Goal: Task Accomplishment & Management: Complete application form

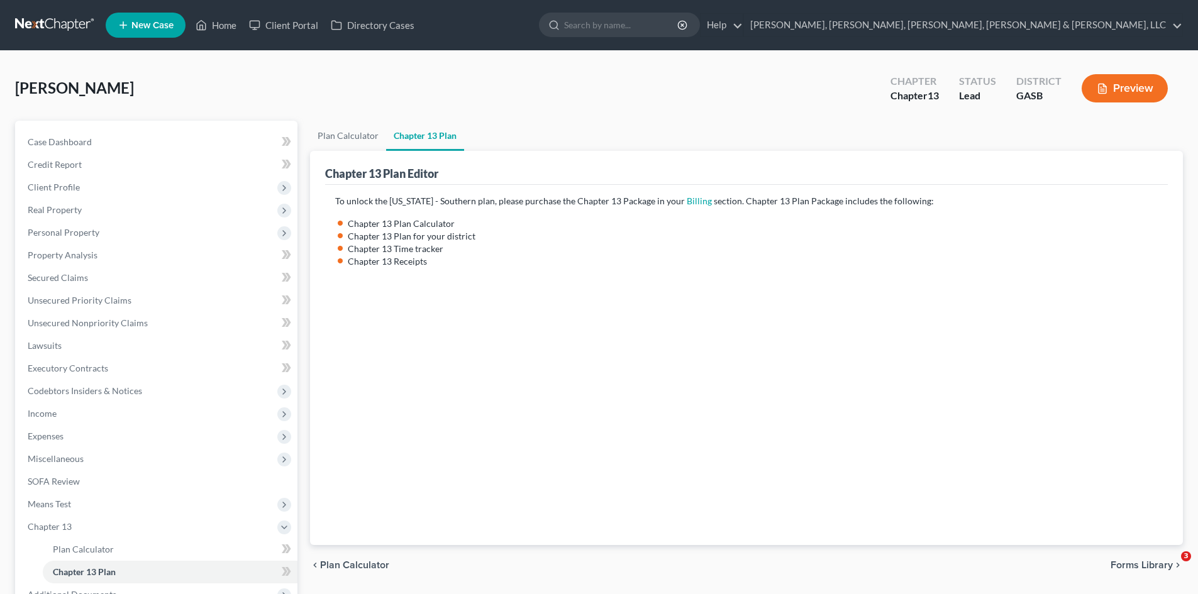
click at [77, 25] on link at bounding box center [55, 25] width 80 height 23
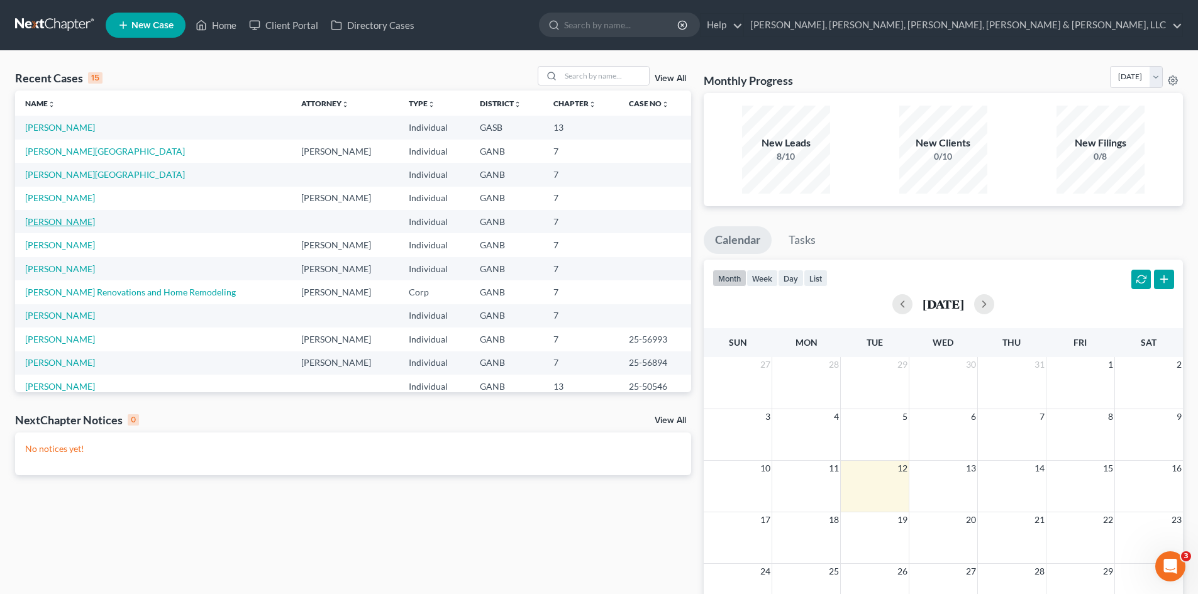
click at [66, 221] on link "Allen, Benny" at bounding box center [60, 221] width 70 height 11
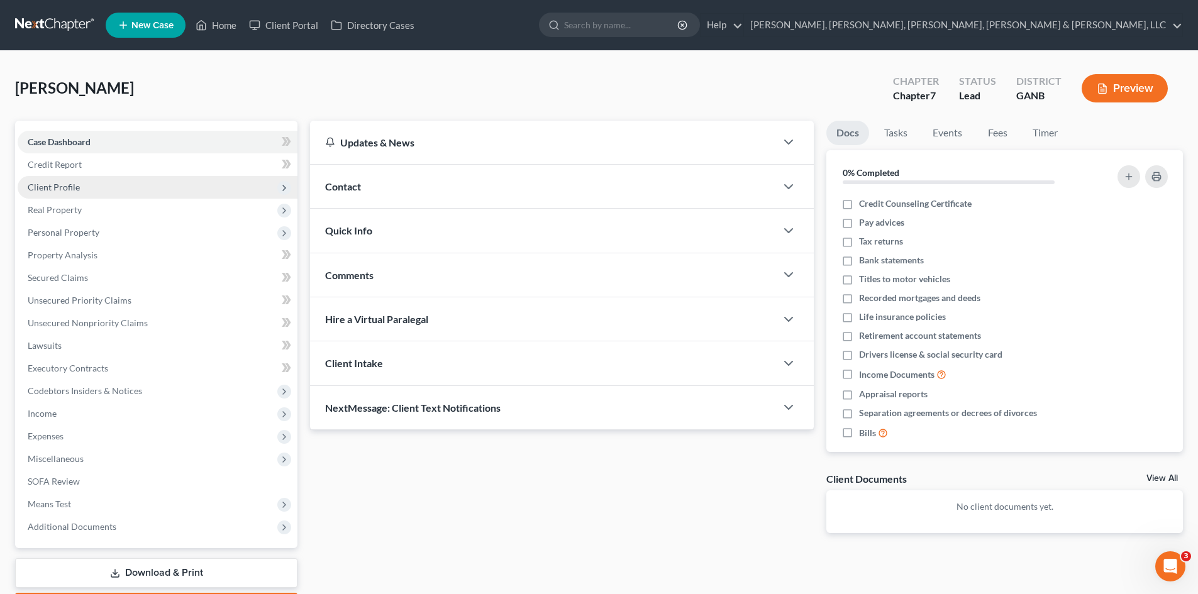
click at [207, 192] on span "Client Profile" at bounding box center [158, 187] width 280 height 23
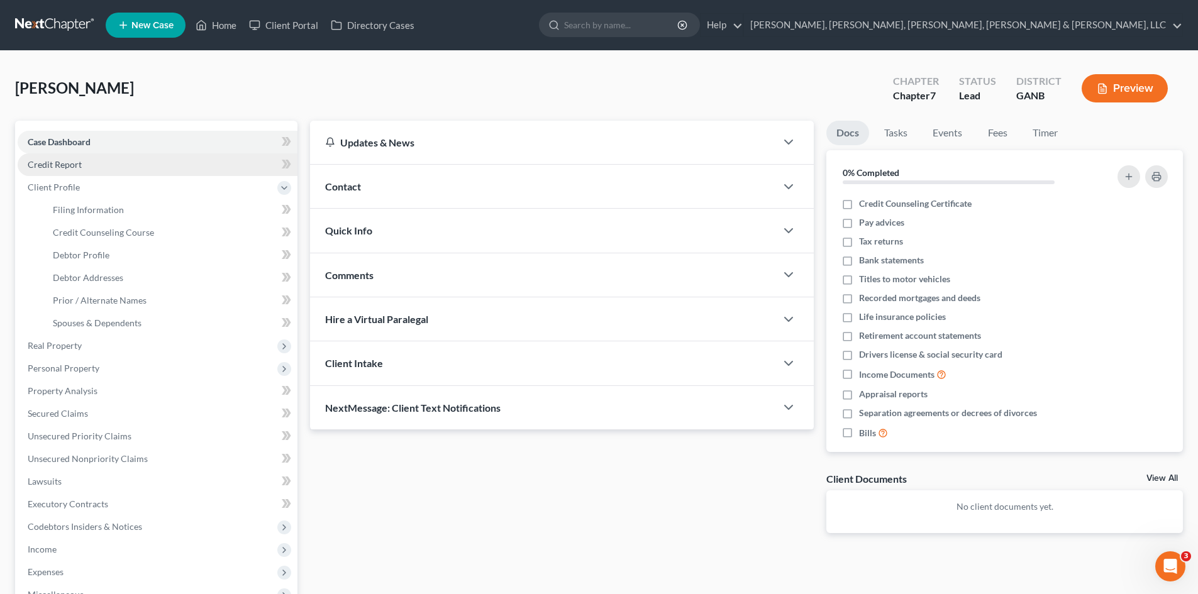
click at [150, 165] on link "Credit Report" at bounding box center [158, 164] width 280 height 23
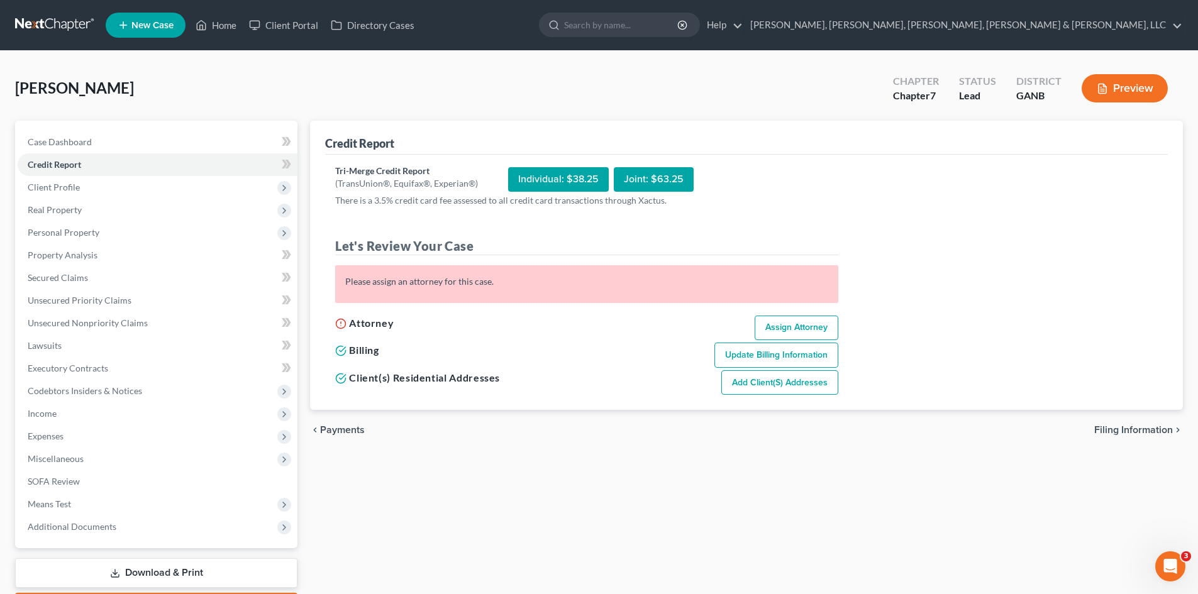
click at [801, 319] on link "Assign Attorney" at bounding box center [797, 328] width 84 height 25
select select "1"
select select "0"
select select "19"
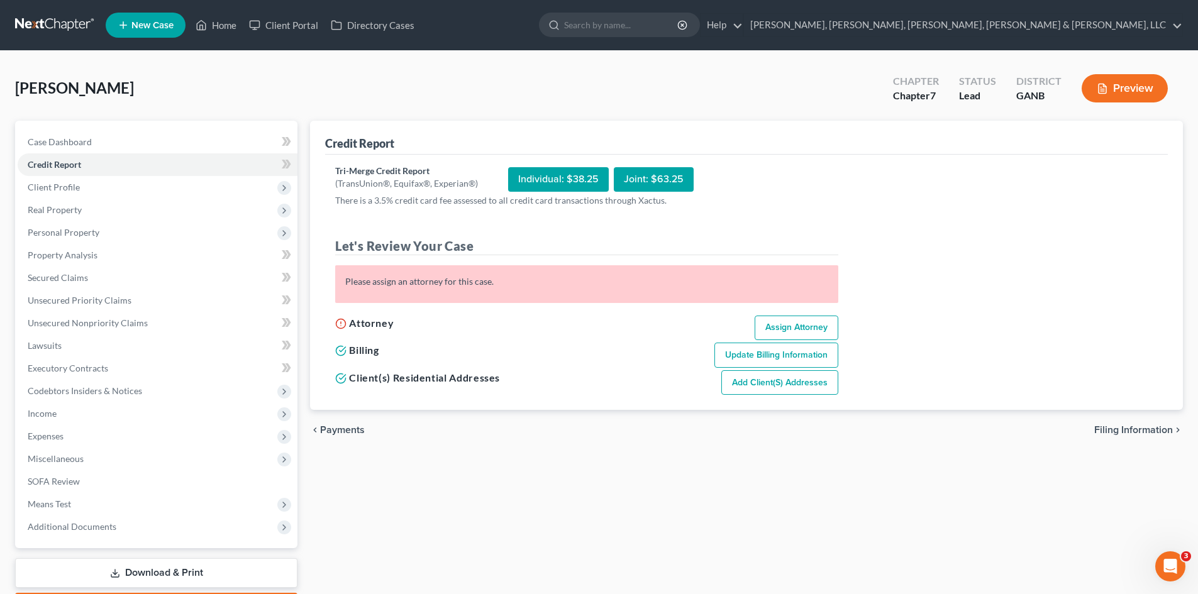
select select "10"
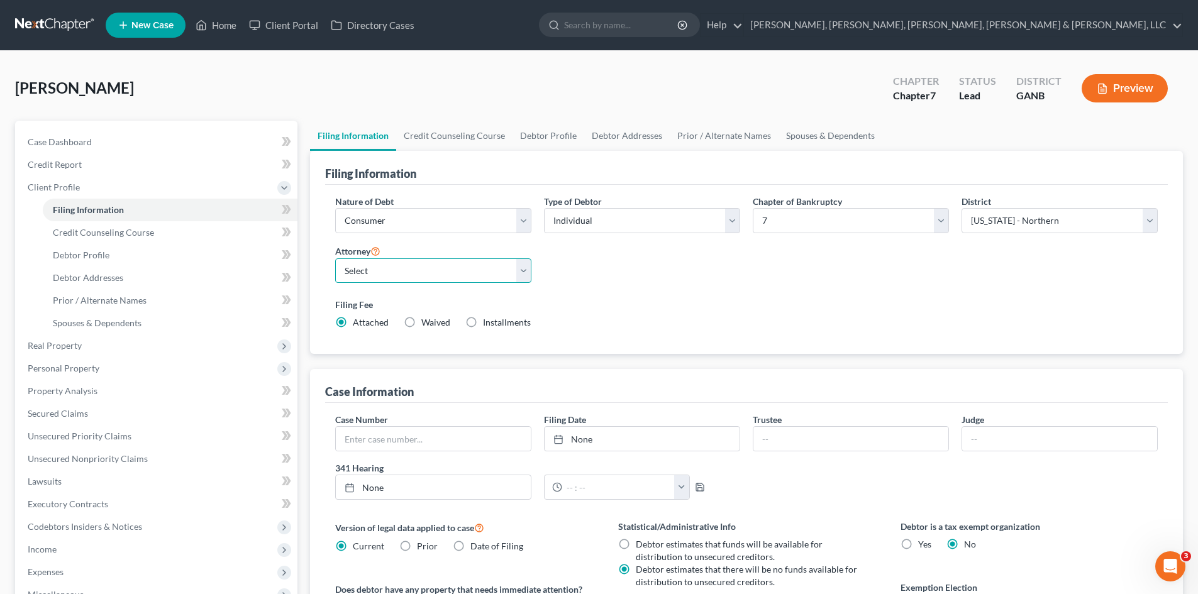
click at [482, 273] on select "Select Charles Nye - GANB Charles Nye - GAMB Allen Bearden - GANB Allen Bearden…" at bounding box center [433, 270] width 196 height 25
select select "5"
click at [335, 258] on select "Select Charles Nye - GANB Charles Nye - GAMB Allen Bearden - GANB Allen Bearden…" at bounding box center [433, 270] width 196 height 25
click at [477, 277] on select "Select Charles Nye - GANB Charles Nye - GAMB Allen Bearden - GANB Allen Bearden…" at bounding box center [433, 270] width 196 height 25
click at [591, 277] on div "Nature of Debt Select Business Consumer Other Nature of Business Select Clearin…" at bounding box center [746, 267] width 835 height 145
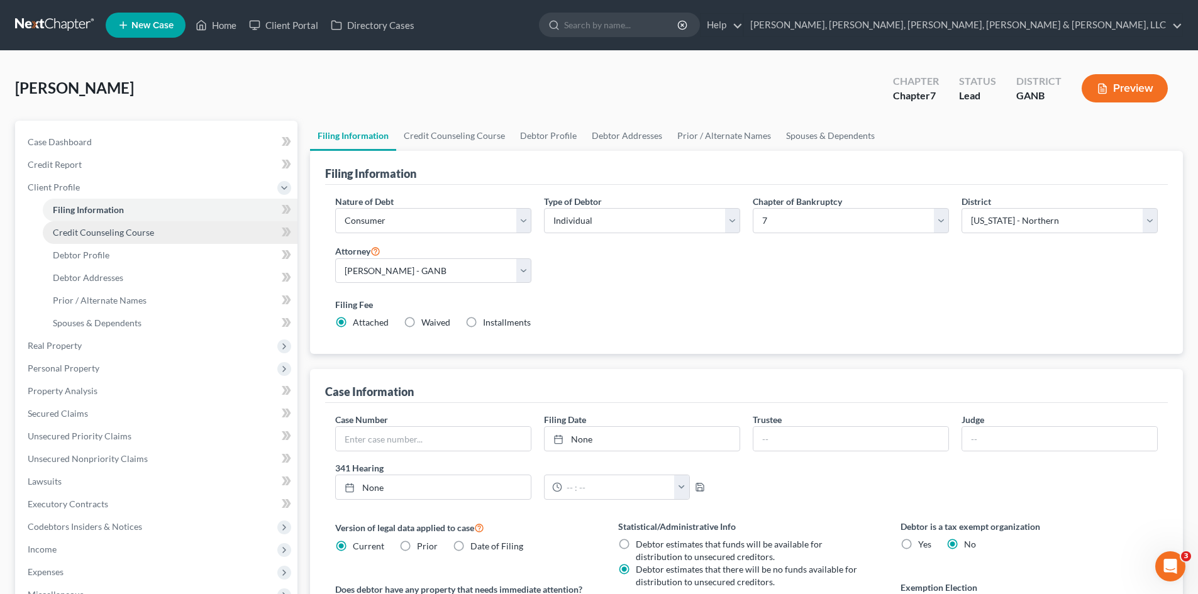
click at [173, 230] on link "Credit Counseling Course" at bounding box center [170, 232] width 255 height 23
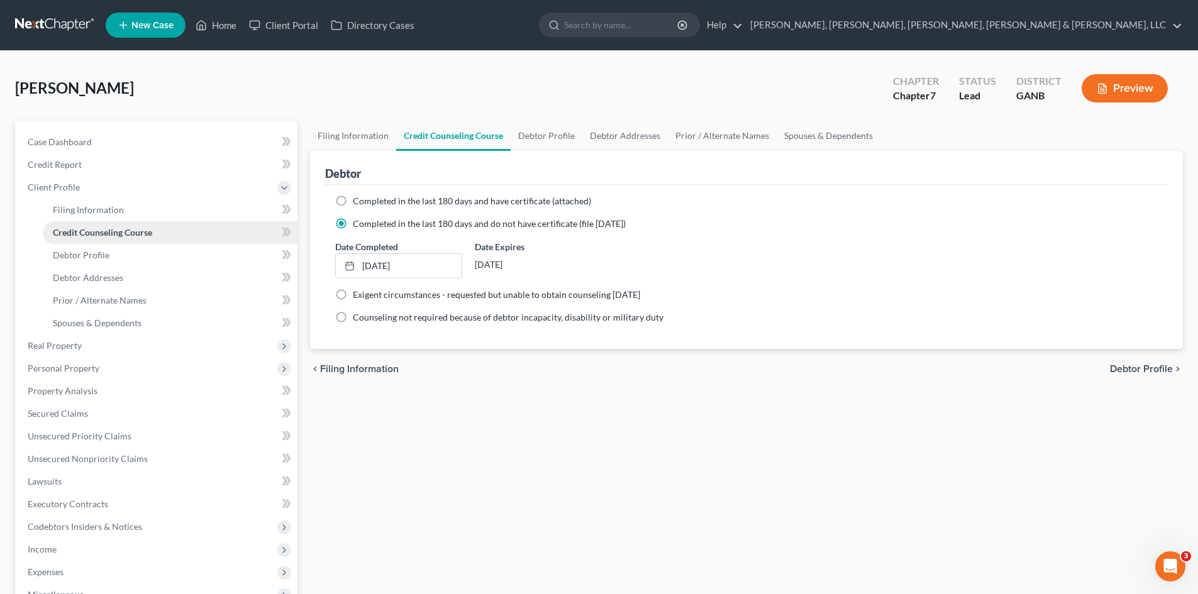
click at [203, 238] on link "Credit Counseling Course" at bounding box center [170, 232] width 255 height 23
click at [204, 255] on link "Debtor Profile" at bounding box center [170, 255] width 255 height 23
select select "0"
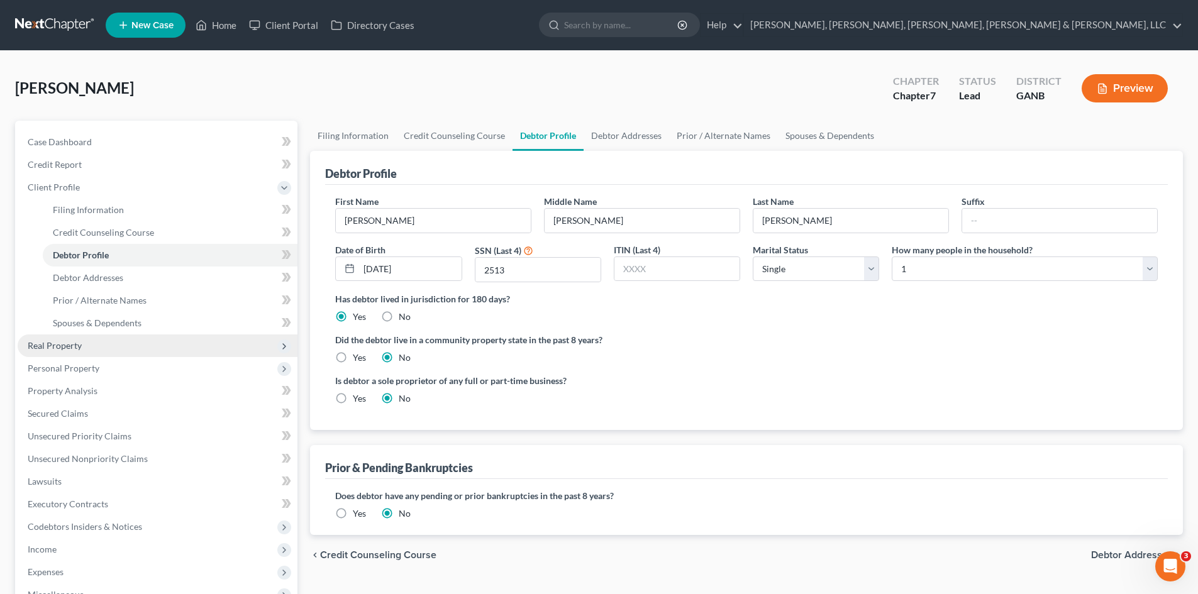
click at [69, 350] on span "Real Property" at bounding box center [55, 345] width 54 height 11
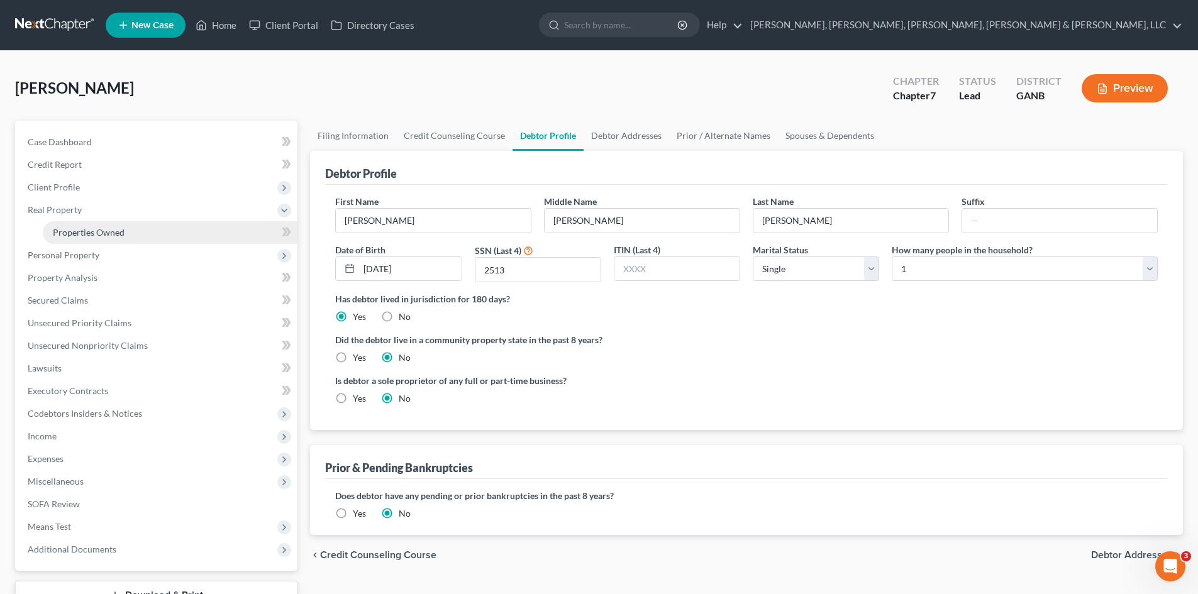
click at [84, 234] on span "Properties Owned" at bounding box center [89, 232] width 72 height 11
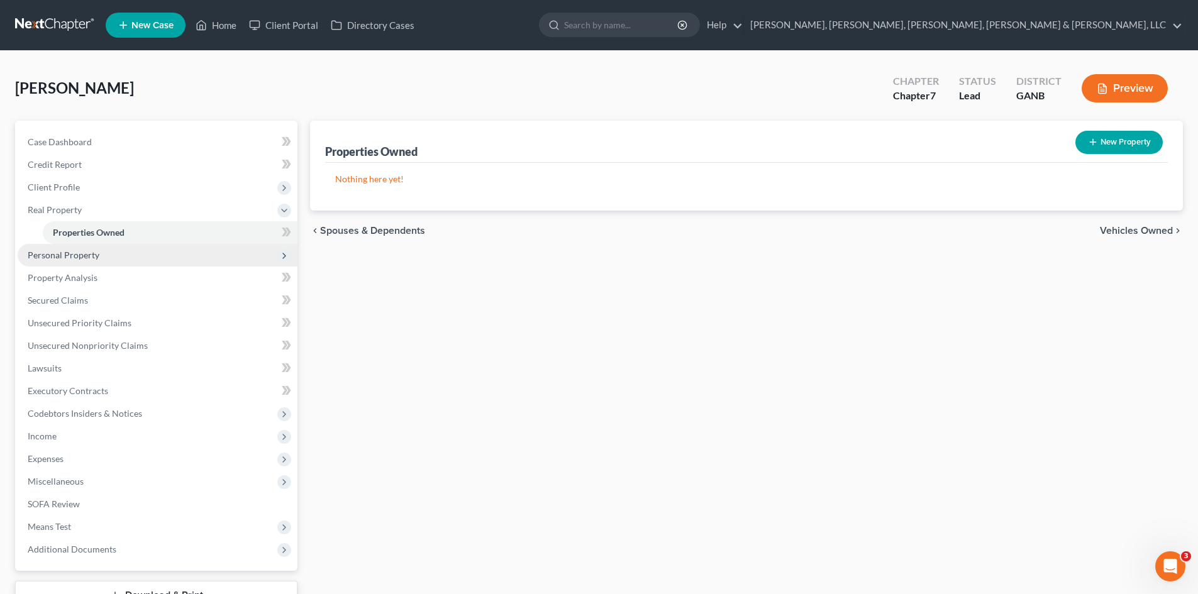
click at [101, 255] on span "Personal Property" at bounding box center [158, 255] width 280 height 23
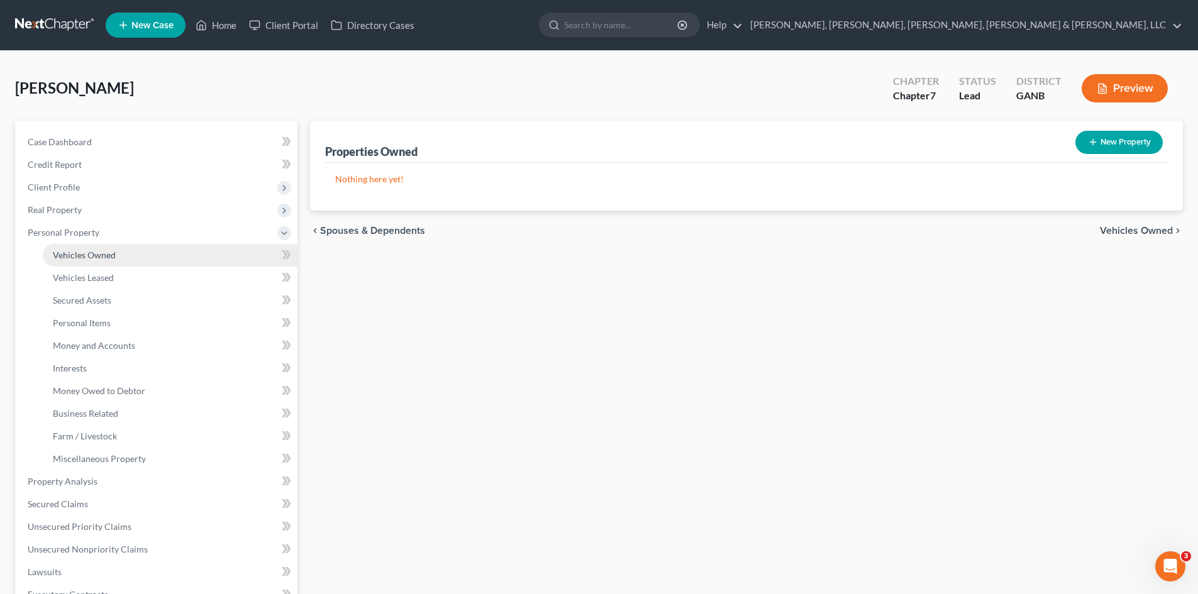
click at [105, 257] on span "Vehicles Owned" at bounding box center [84, 255] width 63 height 11
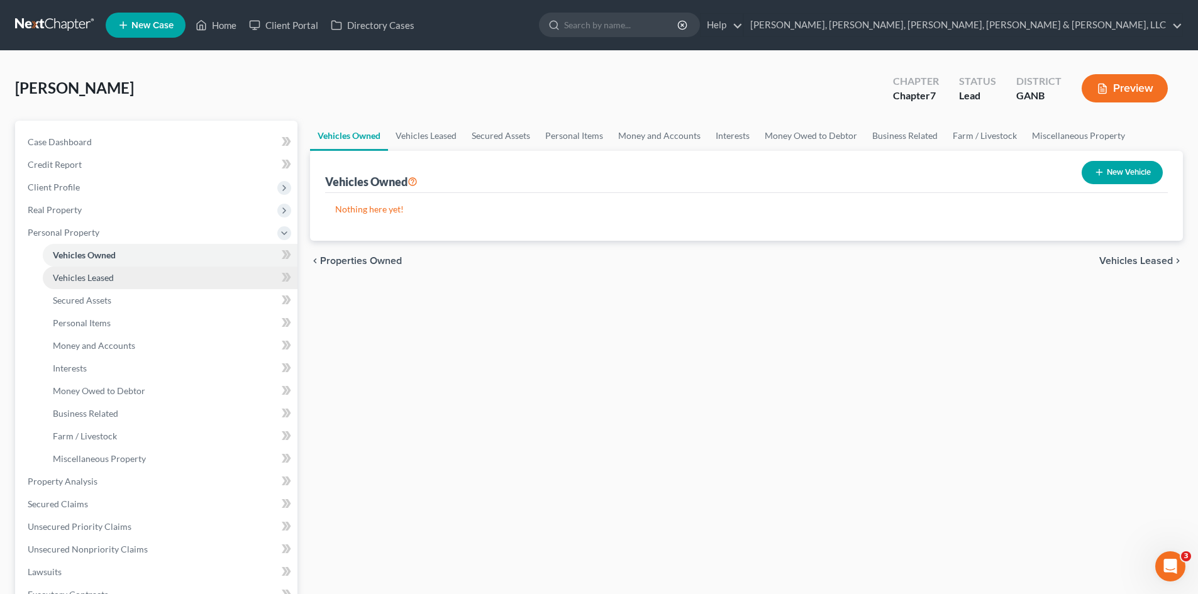
click at [108, 267] on link "Vehicles Leased" at bounding box center [170, 278] width 255 height 23
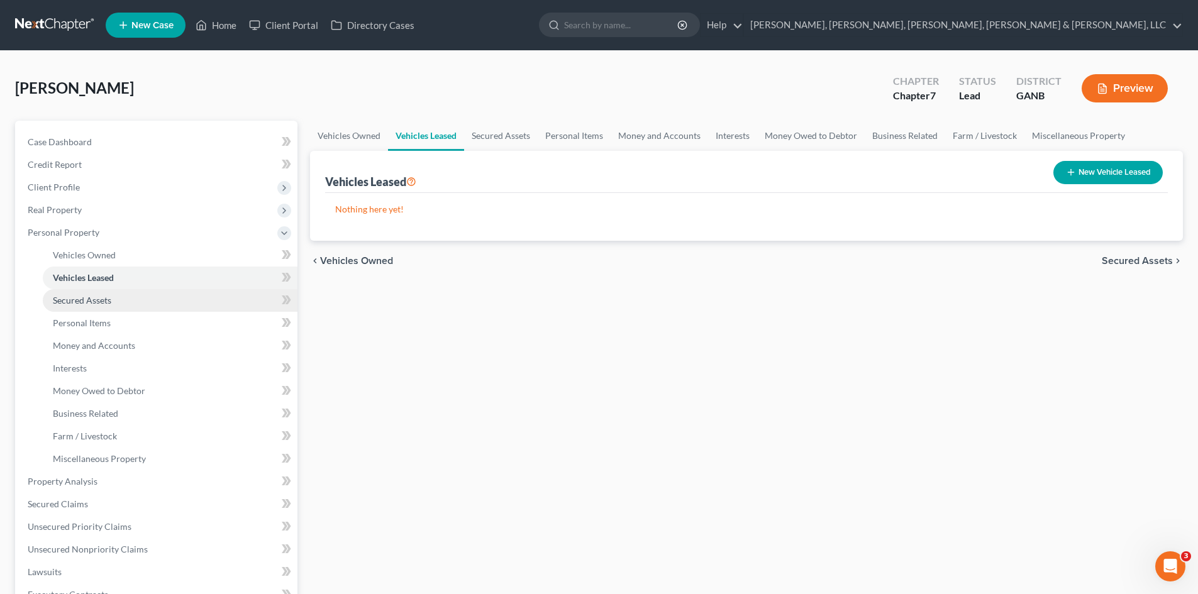
click at [118, 300] on link "Secured Assets" at bounding box center [170, 300] width 255 height 23
click at [121, 310] on link "Secured Assets" at bounding box center [170, 300] width 255 height 23
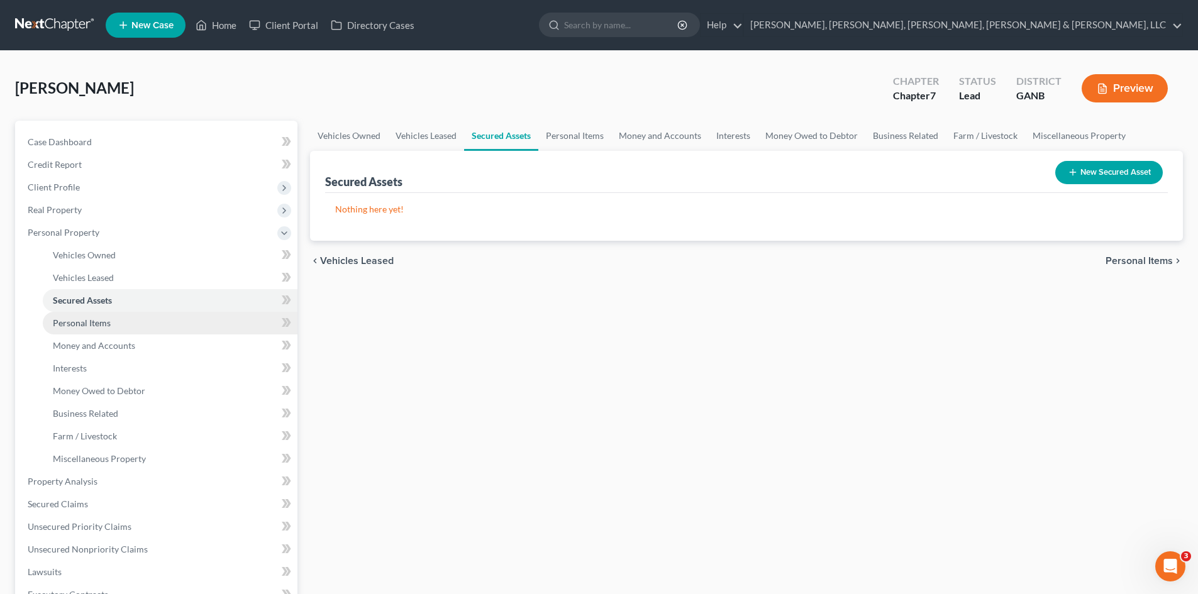
click at [121, 313] on link "Personal Items" at bounding box center [170, 323] width 255 height 23
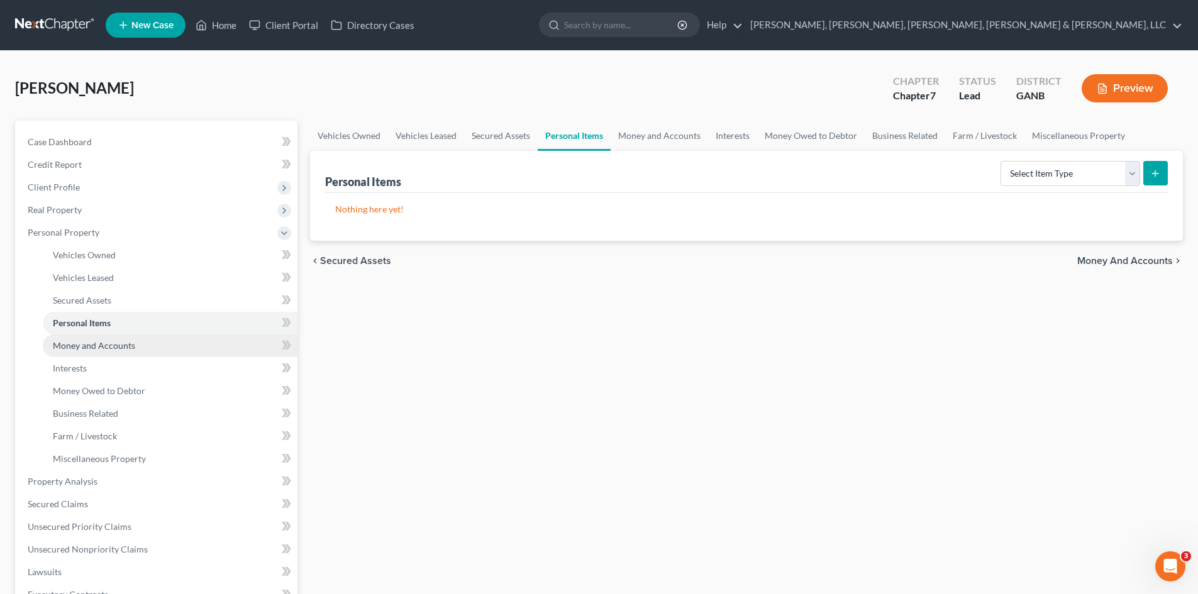
click at [122, 348] on span "Money and Accounts" at bounding box center [94, 345] width 82 height 11
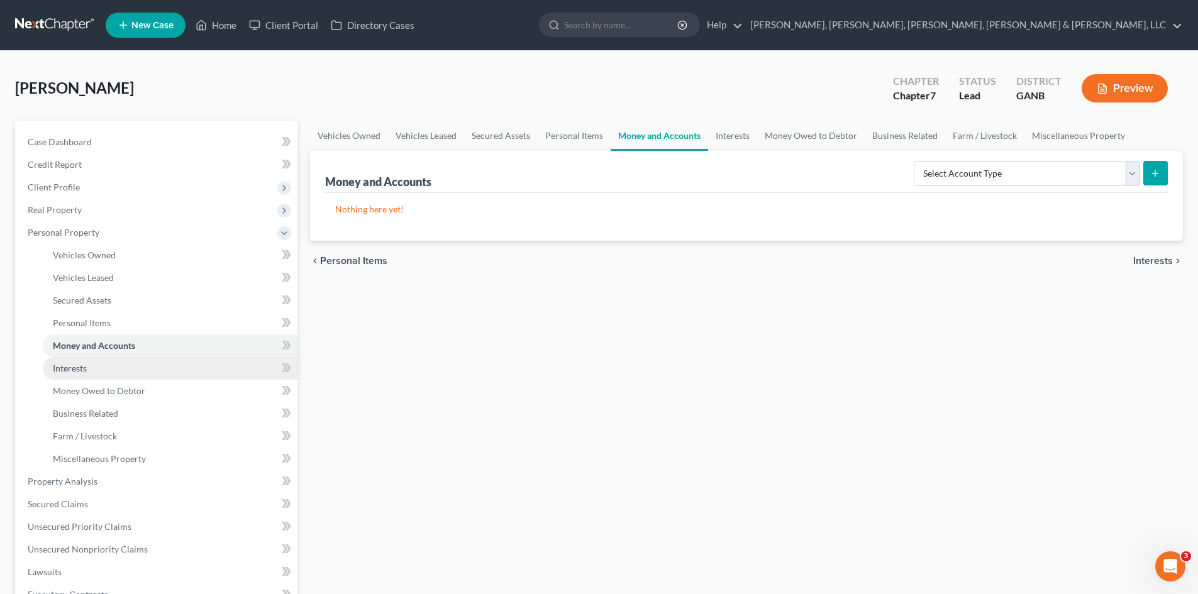
click at [121, 365] on link "Interests" at bounding box center [170, 368] width 255 height 23
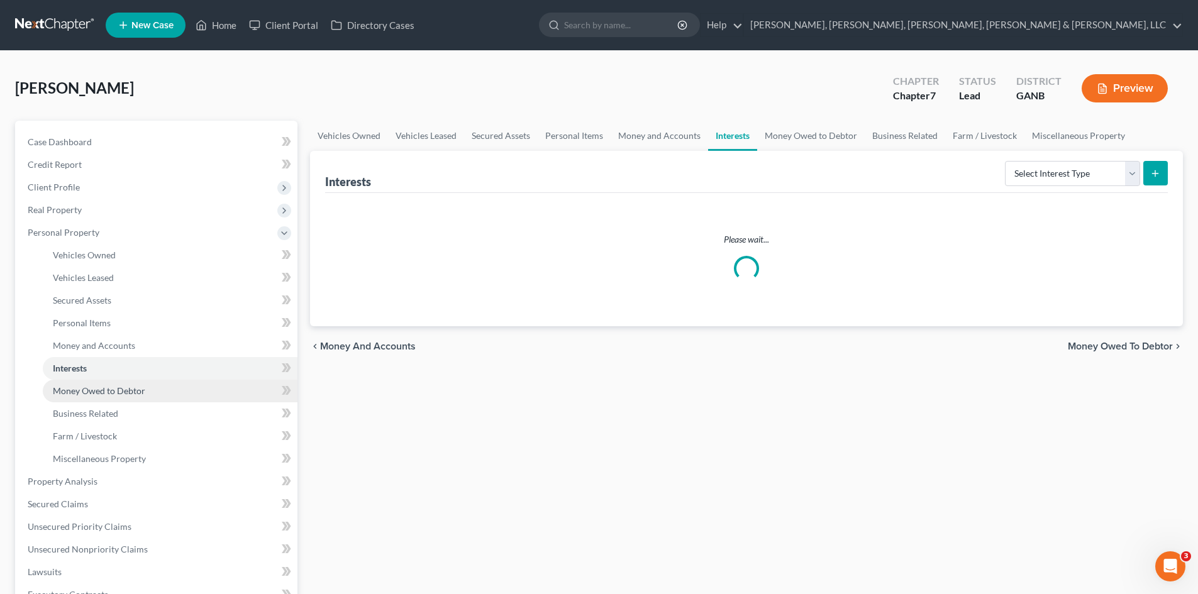
click at [120, 393] on span "Money Owed to Debtor" at bounding box center [99, 390] width 92 height 11
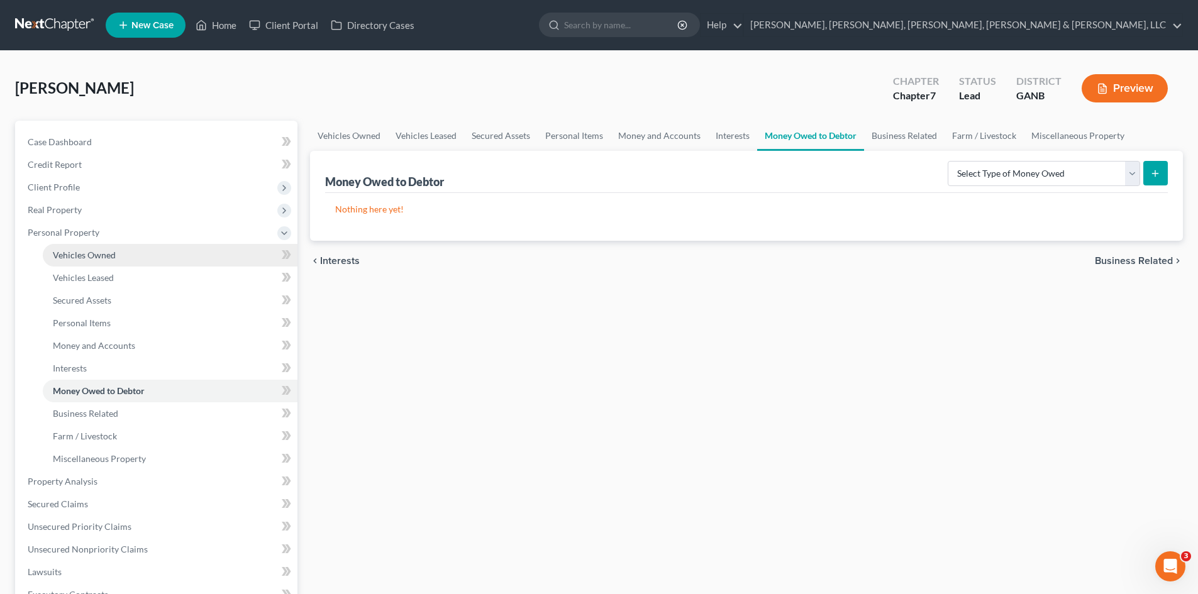
click at [107, 244] on link "Vehicles Owned" at bounding box center [170, 255] width 255 height 23
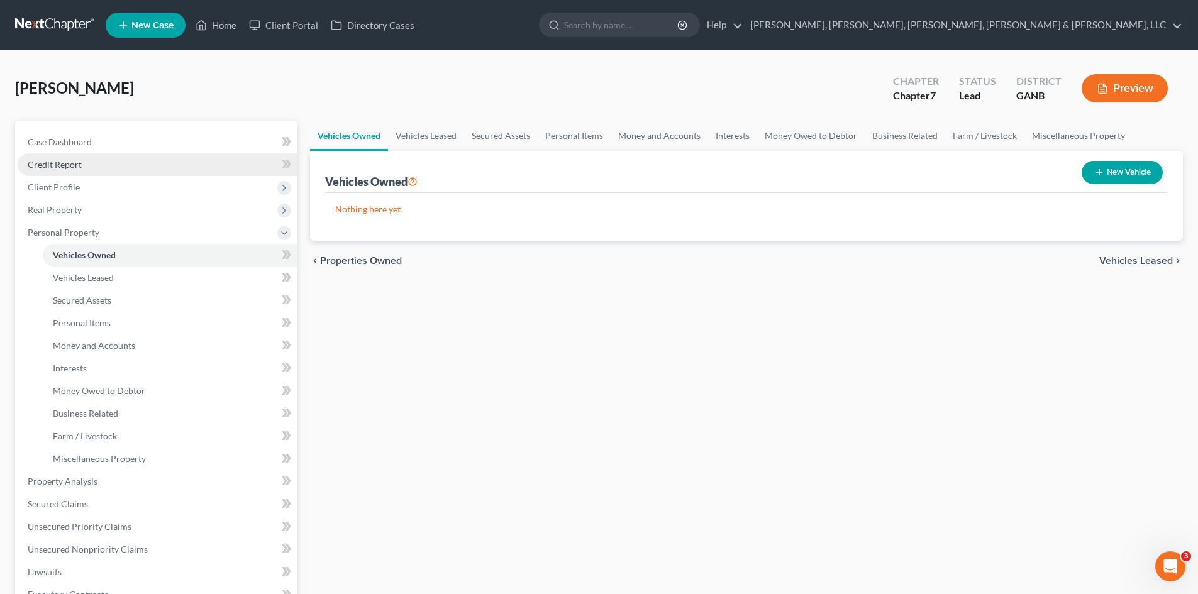
click at [113, 167] on link "Credit Report" at bounding box center [158, 164] width 280 height 23
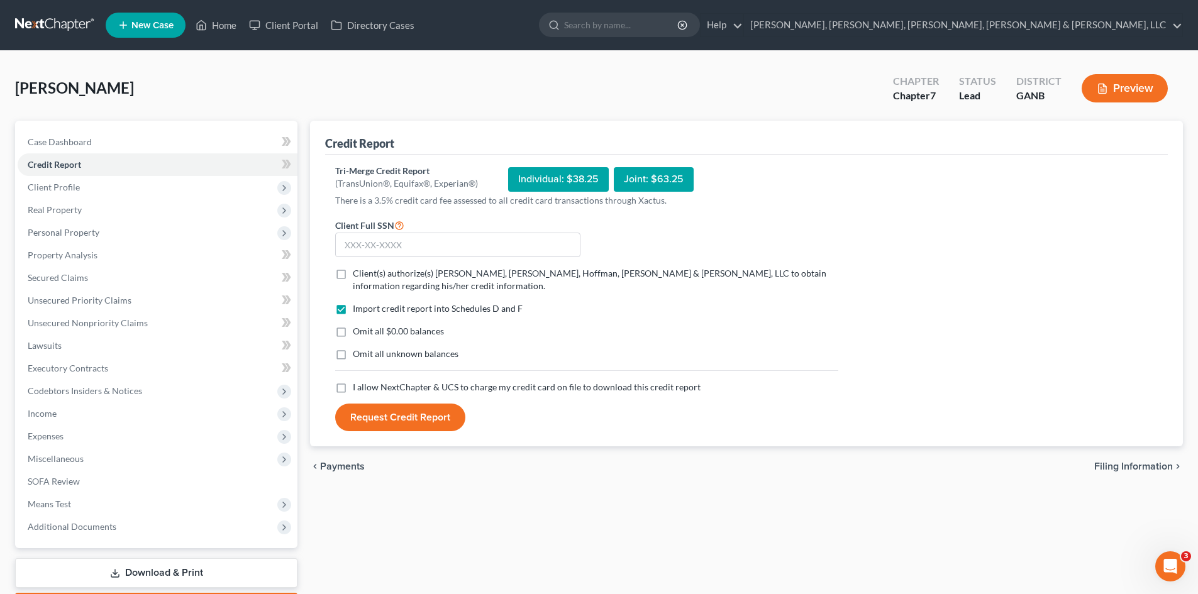
click at [434, 384] on span "I allow NextChapter & UCS to charge my credit card on file to download this cre…" at bounding box center [527, 387] width 348 height 11
click at [366, 384] on input "I allow NextChapter & UCS to charge my credit card on file to download this cre…" at bounding box center [362, 385] width 8 height 8
checkbox input "true"
click at [412, 345] on div "Import credit report into Schedules D and F Omit all $0.00 balances Omit all un…" at bounding box center [587, 341] width 516 height 79
click at [411, 284] on label "Client(s) authorize(s) Deming, Parker, Hoffman, Campbell & Daly, LLC to obtain …" at bounding box center [595, 279] width 485 height 25
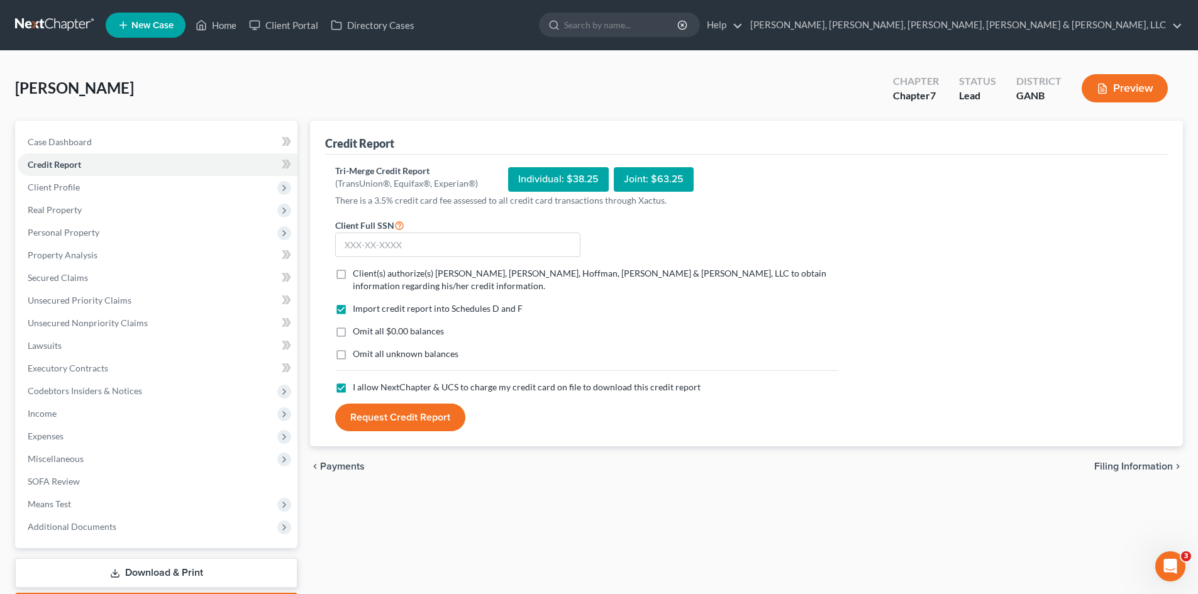
click at [366, 275] on input "Client(s) authorize(s) Deming, Parker, Hoffman, Campbell & Daly, LLC to obtain …" at bounding box center [362, 271] width 8 height 8
checkbox input "true"
click at [418, 245] on input "text" at bounding box center [457, 245] width 245 height 25
click at [428, 248] on input "text" at bounding box center [457, 245] width 245 height 25
type input "254-73-2513"
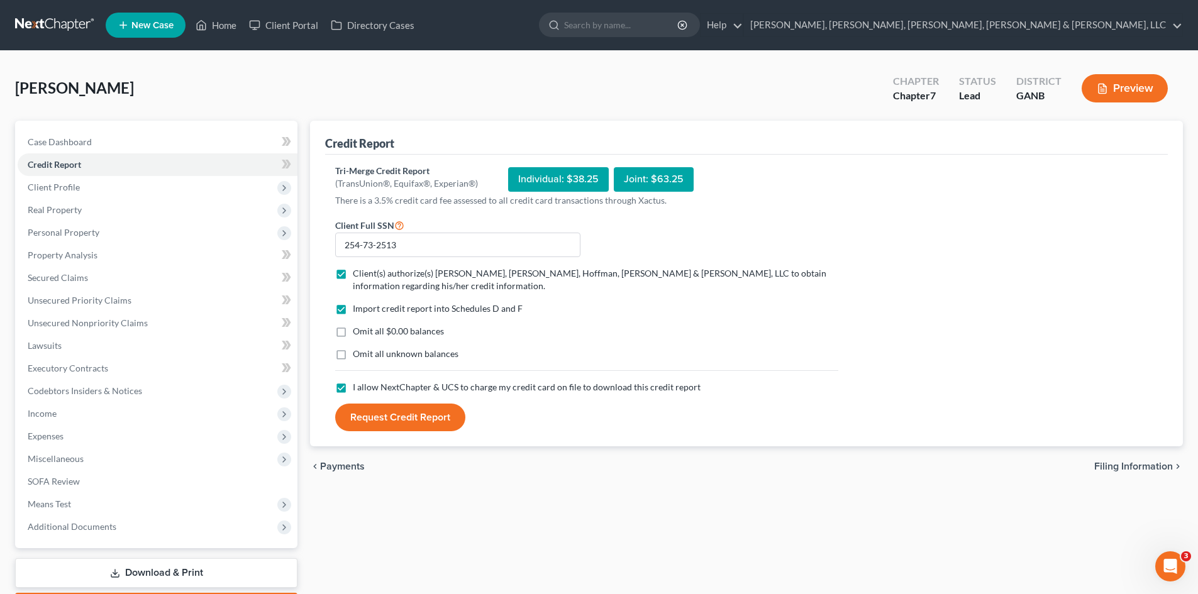
click at [371, 422] on button "Request Credit Report" at bounding box center [400, 418] width 130 height 28
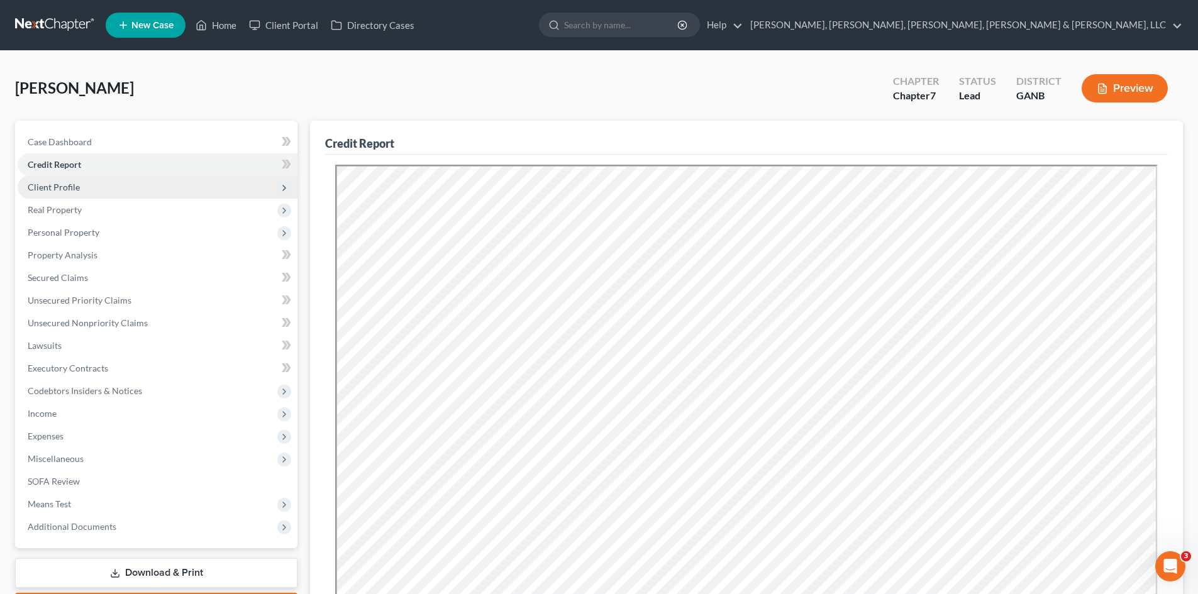
click at [119, 188] on span "Client Profile" at bounding box center [158, 187] width 280 height 23
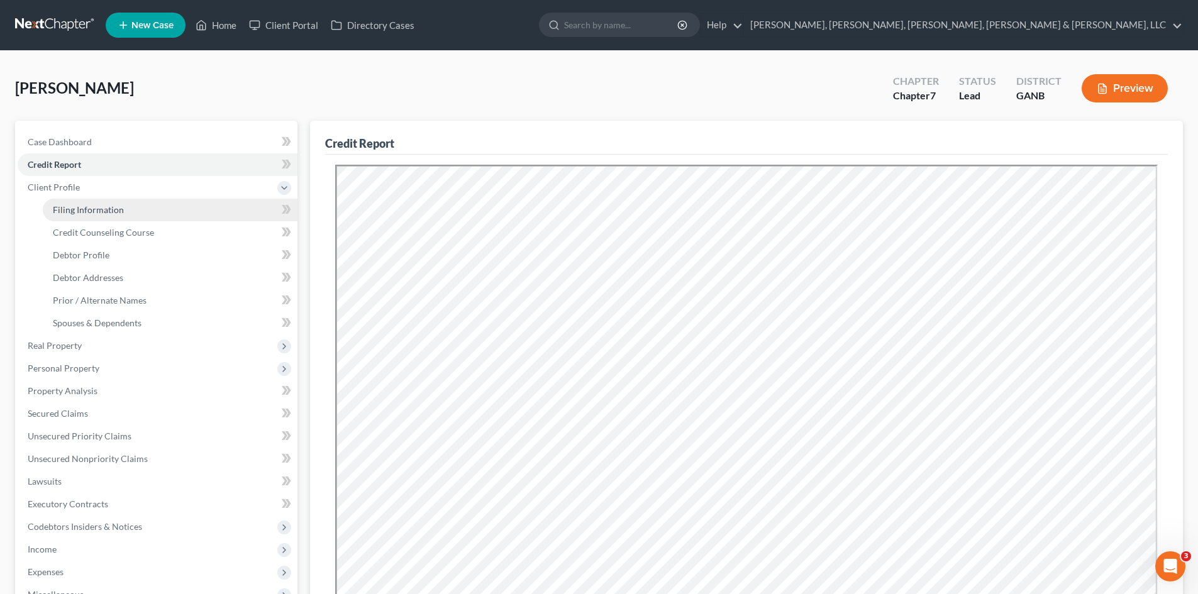
click at [113, 210] on span "Filing Information" at bounding box center [88, 209] width 71 height 11
select select "1"
select select "0"
select select "19"
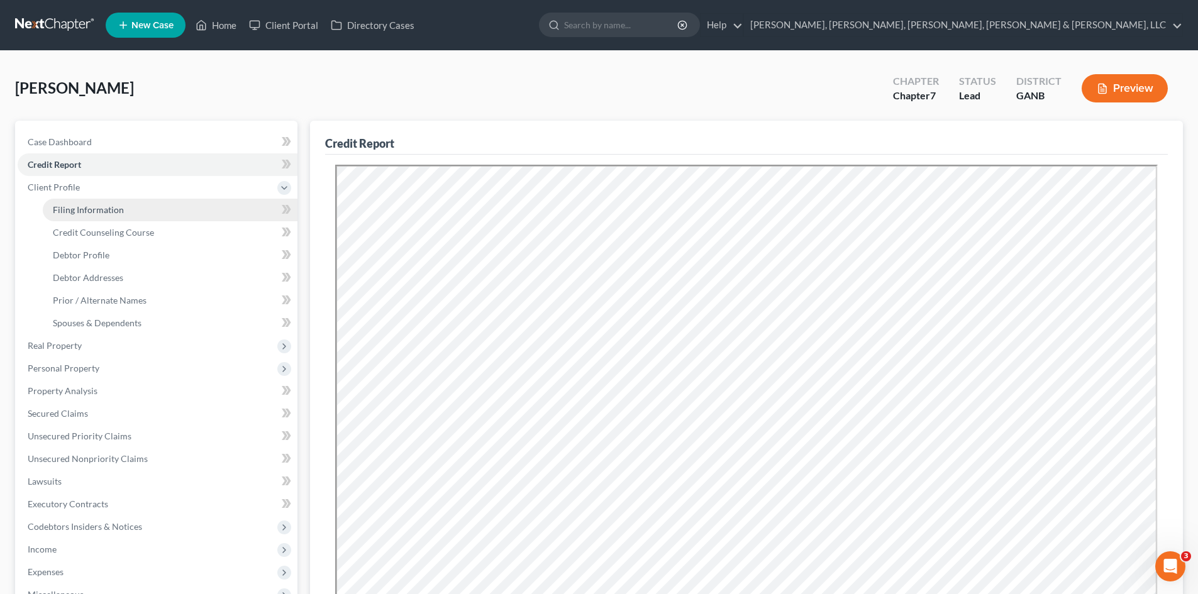
select select "5"
select select "10"
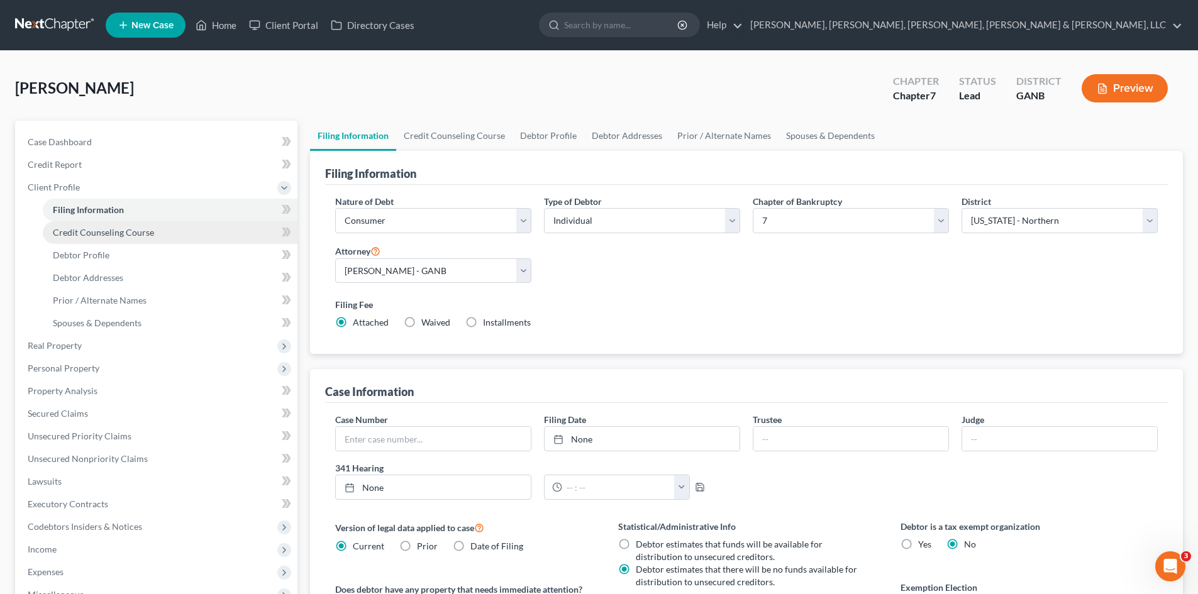
click at [116, 230] on span "Credit Counseling Course" at bounding box center [103, 232] width 101 height 11
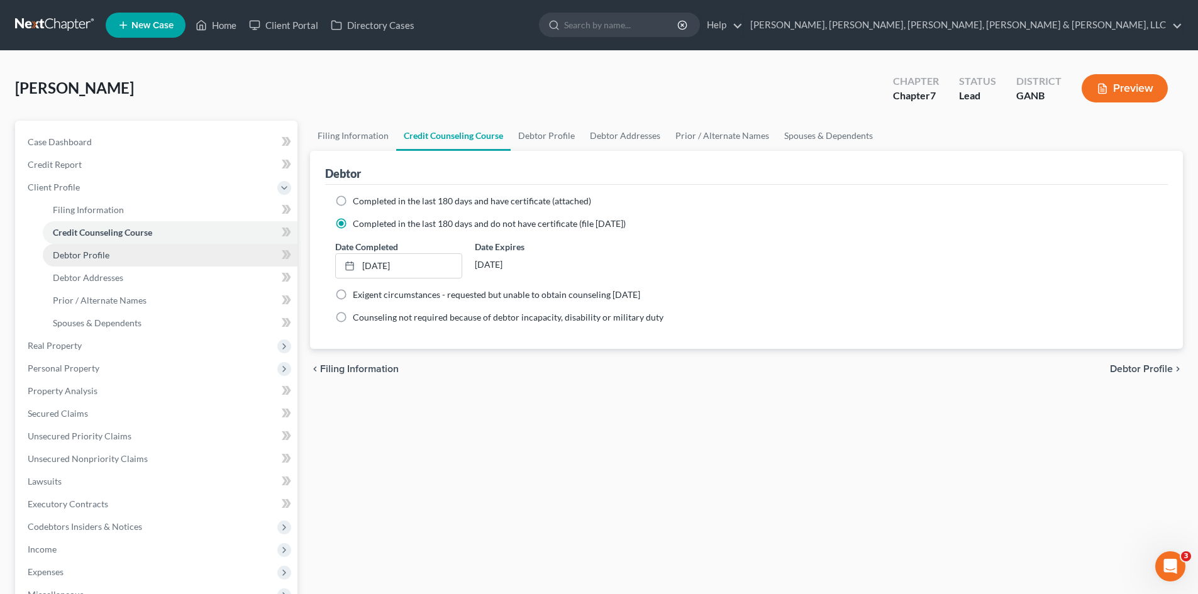
click at [118, 248] on link "Debtor Profile" at bounding box center [170, 255] width 255 height 23
select select "0"
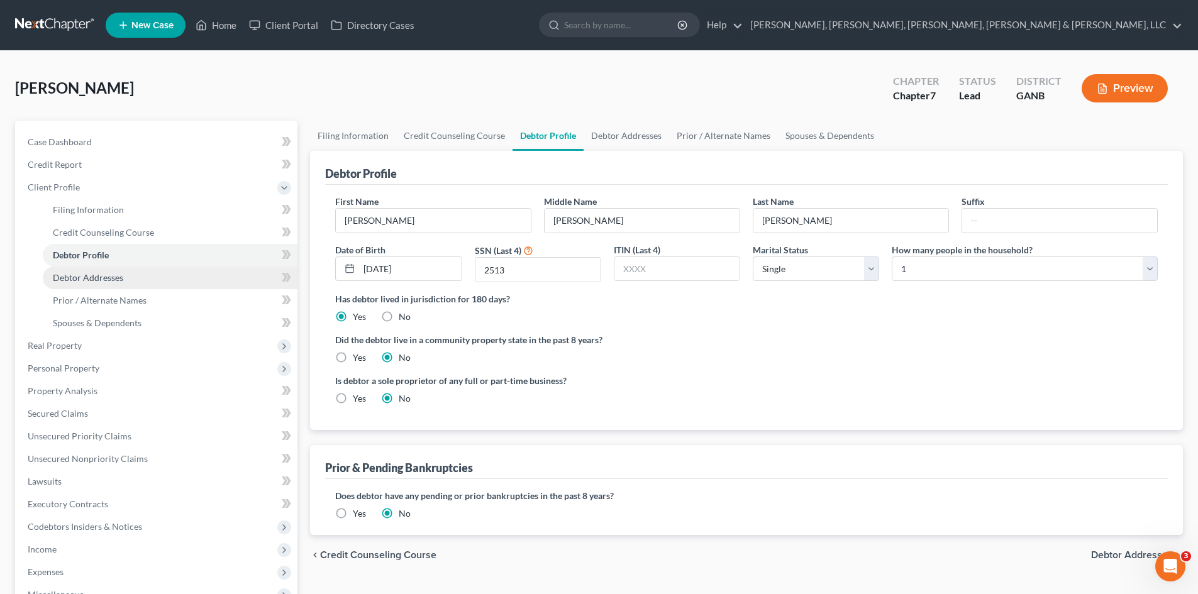
click at [118, 283] on link "Debtor Addresses" at bounding box center [170, 278] width 255 height 23
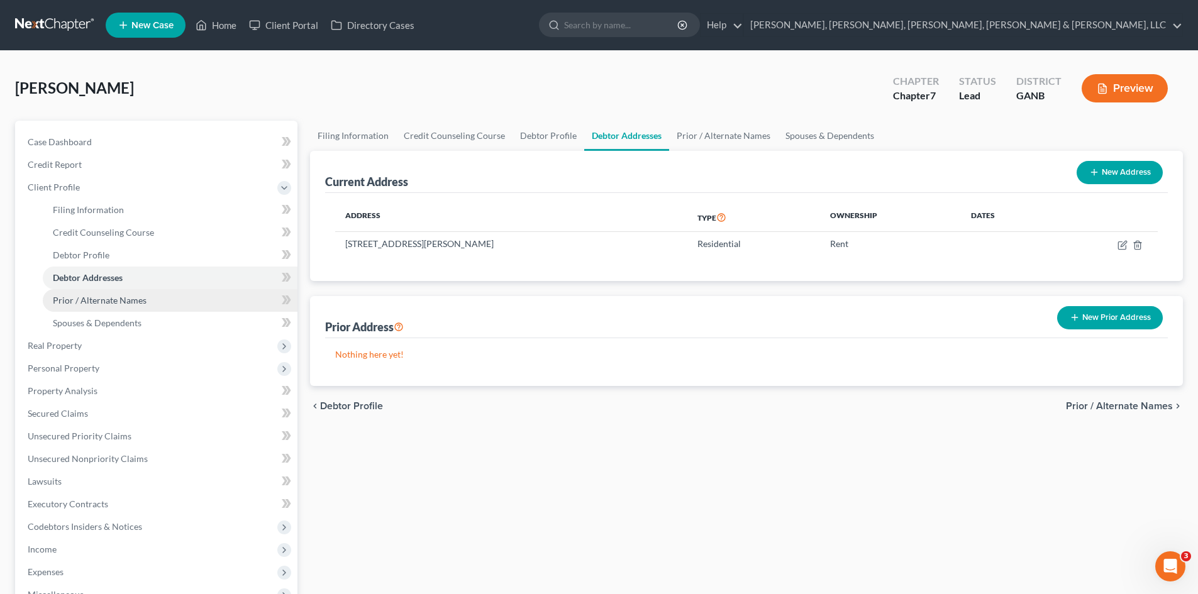
click at [123, 309] on link "Prior / Alternate Names" at bounding box center [170, 300] width 255 height 23
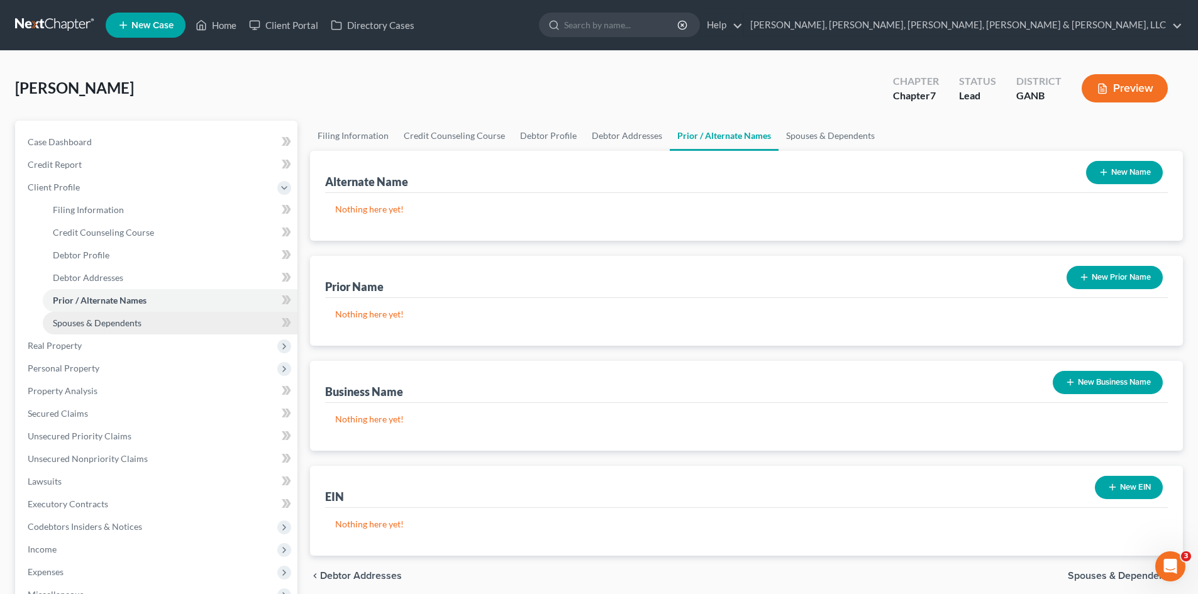
click at [118, 331] on link "Spouses & Dependents" at bounding box center [170, 323] width 255 height 23
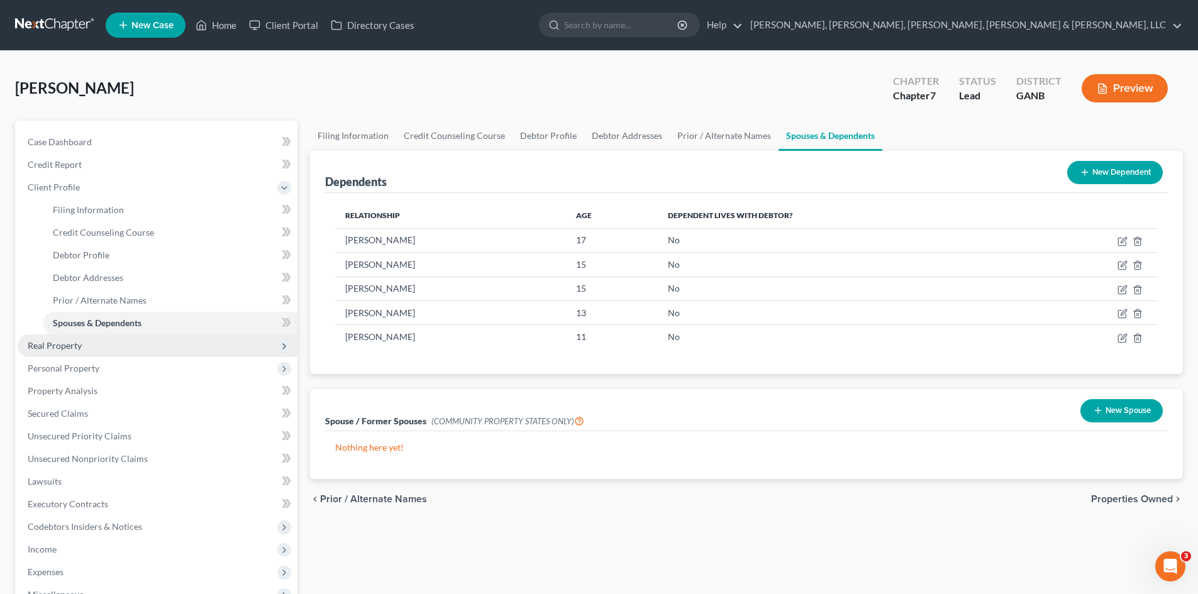
click at [116, 338] on span "Real Property" at bounding box center [158, 346] width 280 height 23
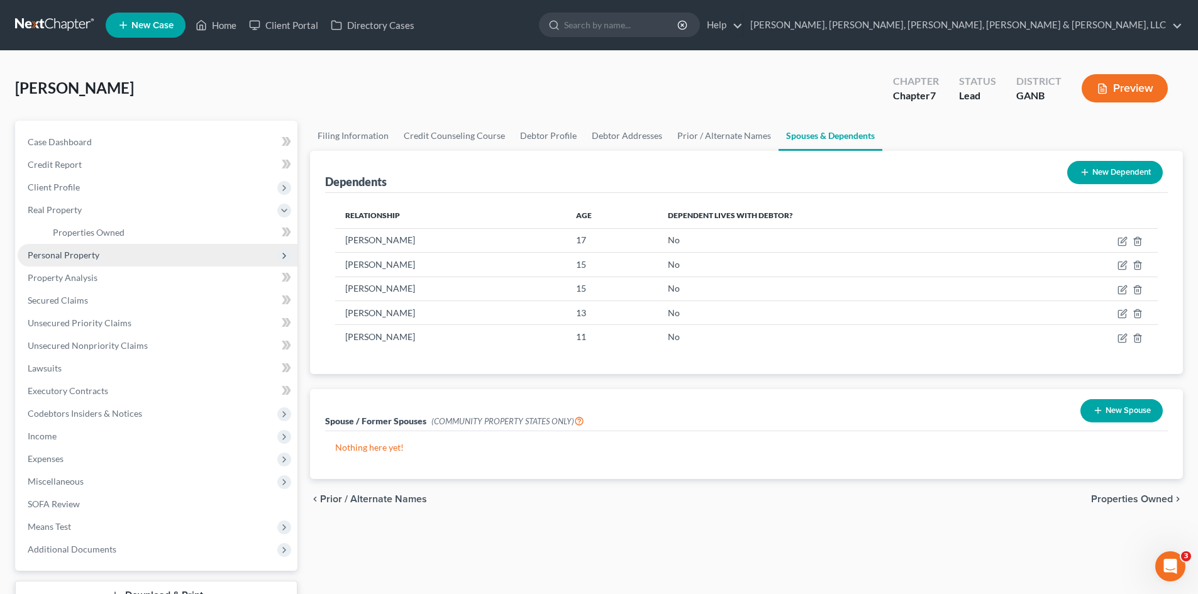
click at [77, 257] on span "Personal Property" at bounding box center [64, 255] width 72 height 11
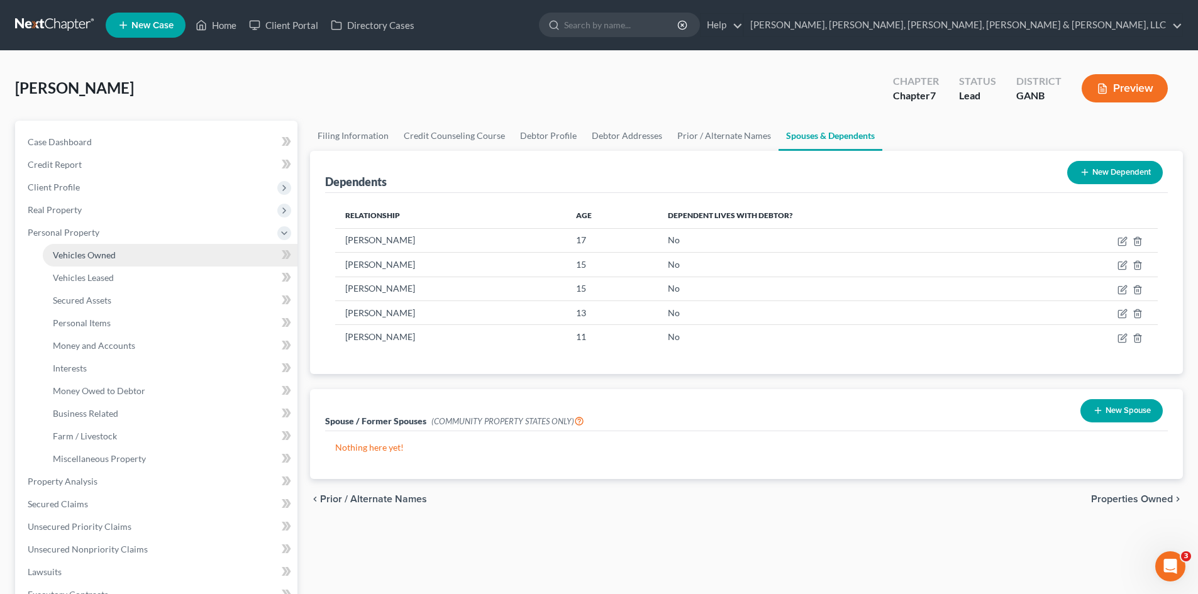
click at [77, 263] on link "Vehicles Owned" at bounding box center [170, 255] width 255 height 23
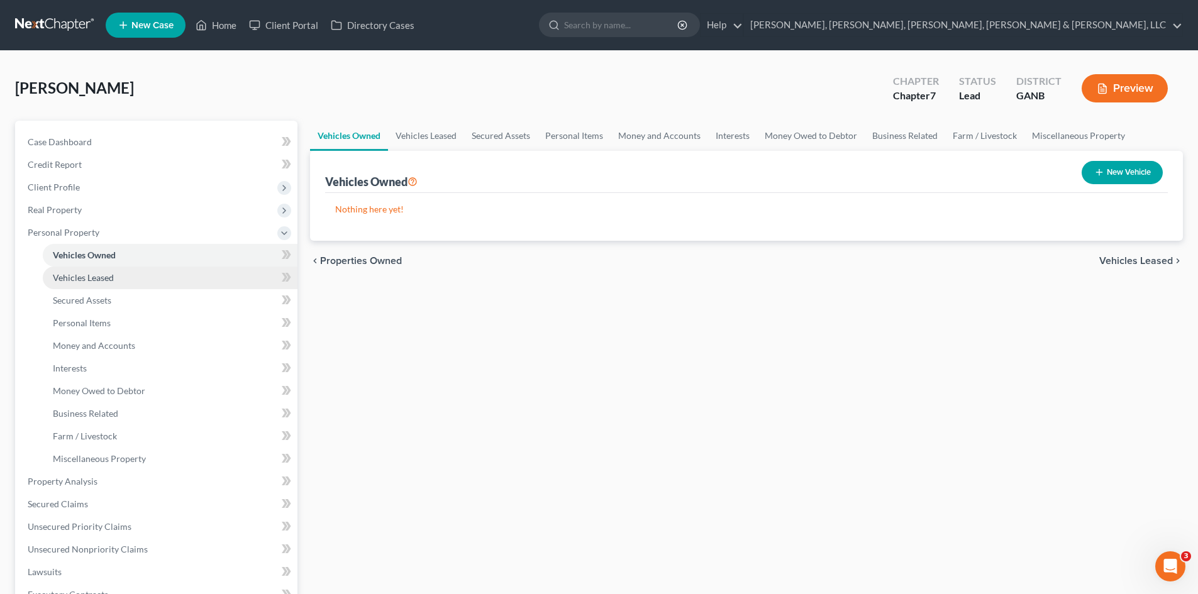
click at [86, 278] on span "Vehicles Leased" at bounding box center [83, 277] width 61 height 11
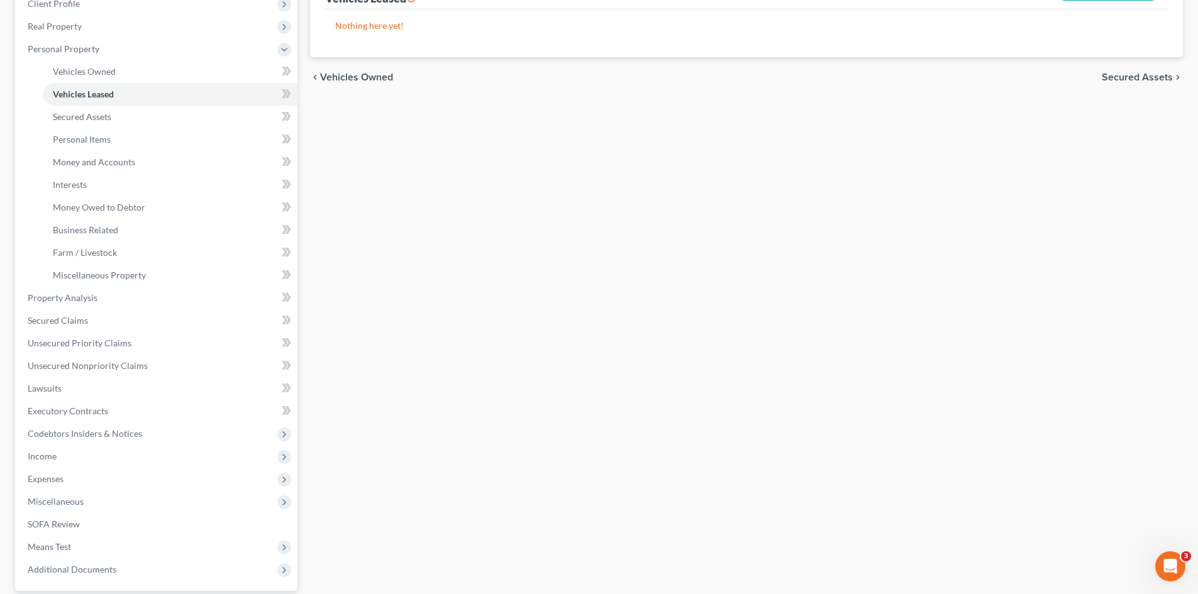
scroll to position [194, 0]
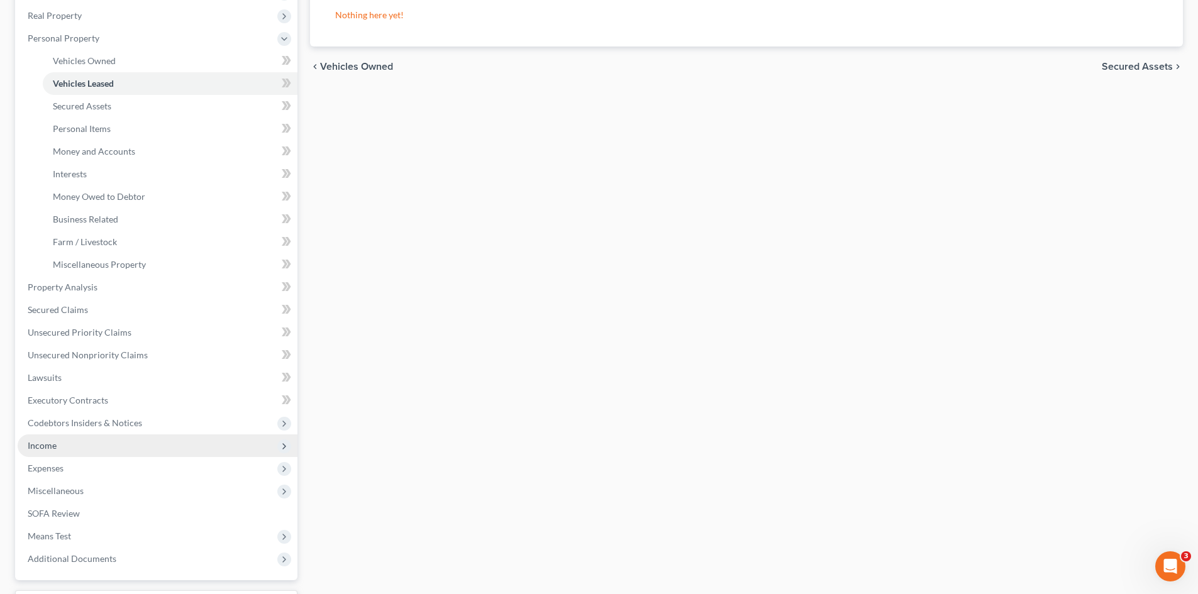
click at [163, 449] on span "Income" at bounding box center [158, 446] width 280 height 23
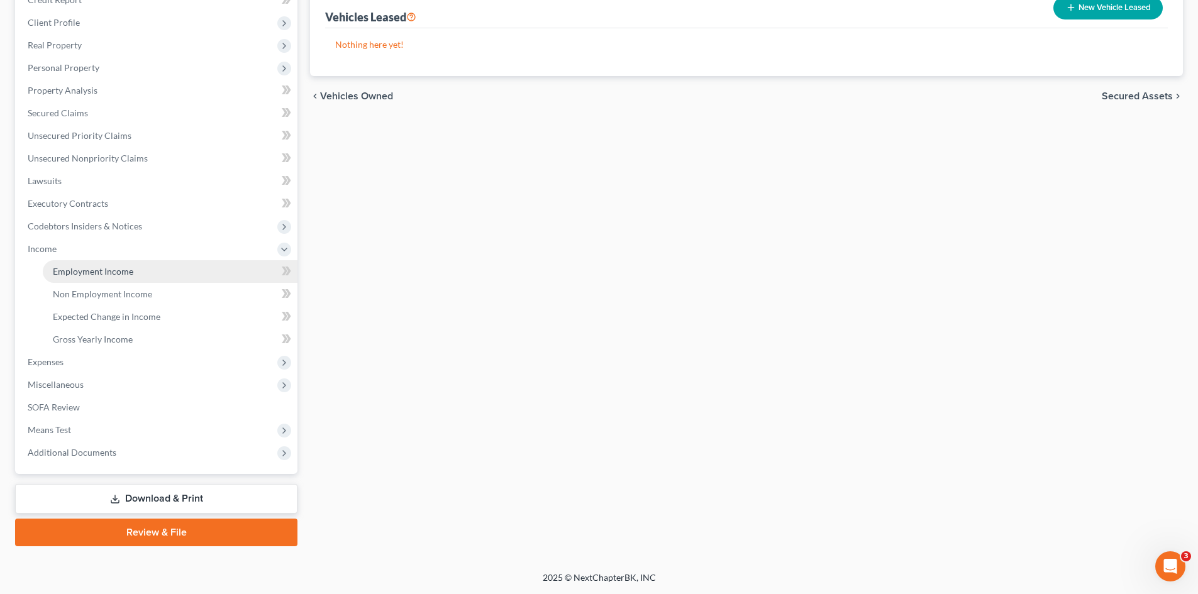
click at [123, 270] on span "Employment Income" at bounding box center [93, 271] width 80 height 11
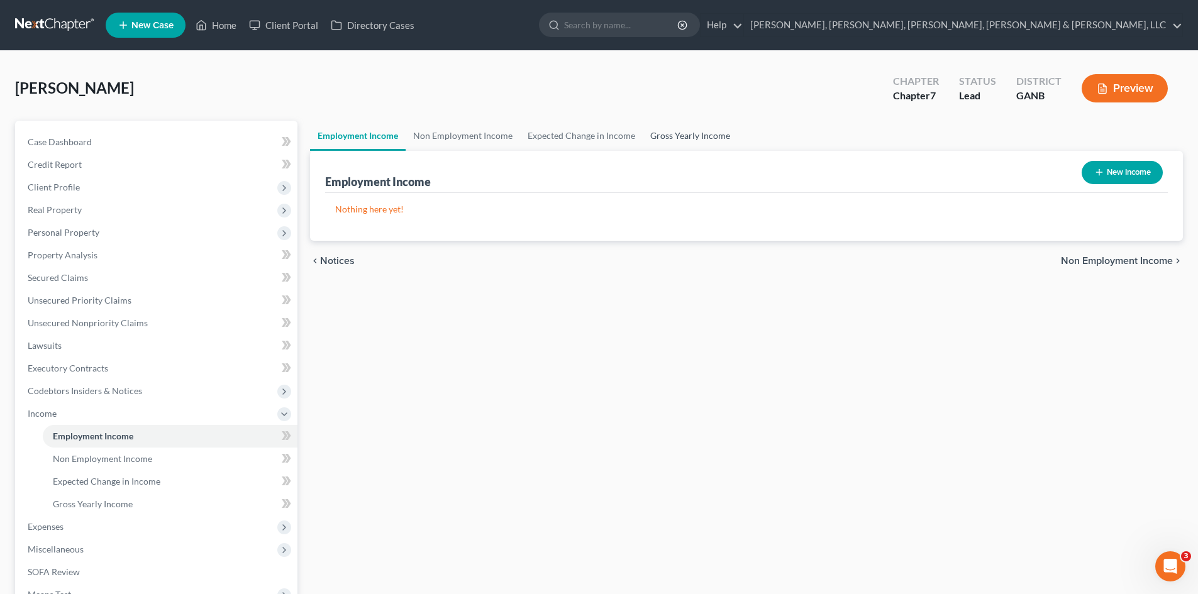
click at [681, 136] on link "Gross Yearly Income" at bounding box center [690, 136] width 95 height 30
